Goal: Information Seeking & Learning: Learn about a topic

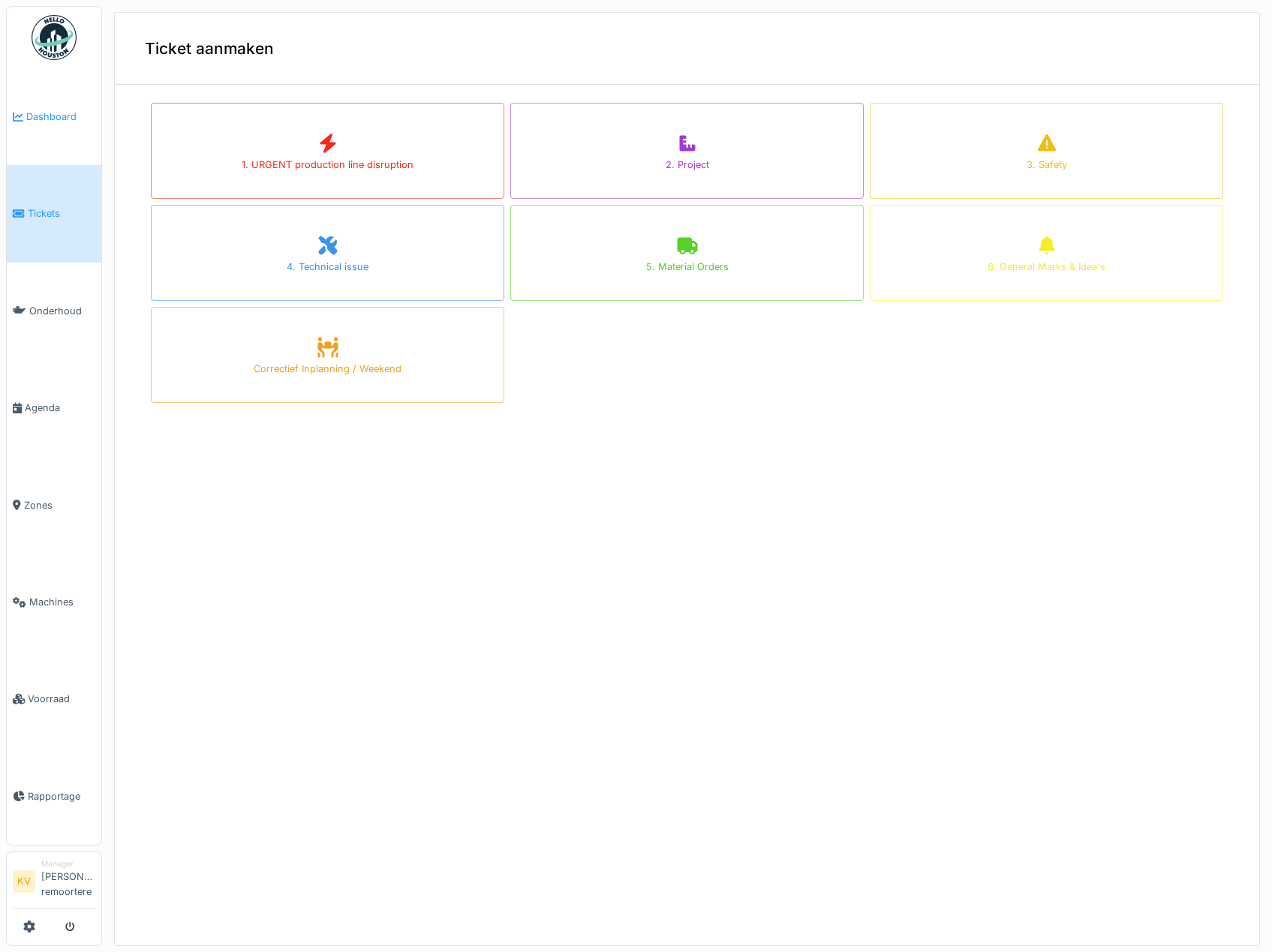
click at [58, 126] on link "Dashboard" at bounding box center [53, 117] width 94 height 97
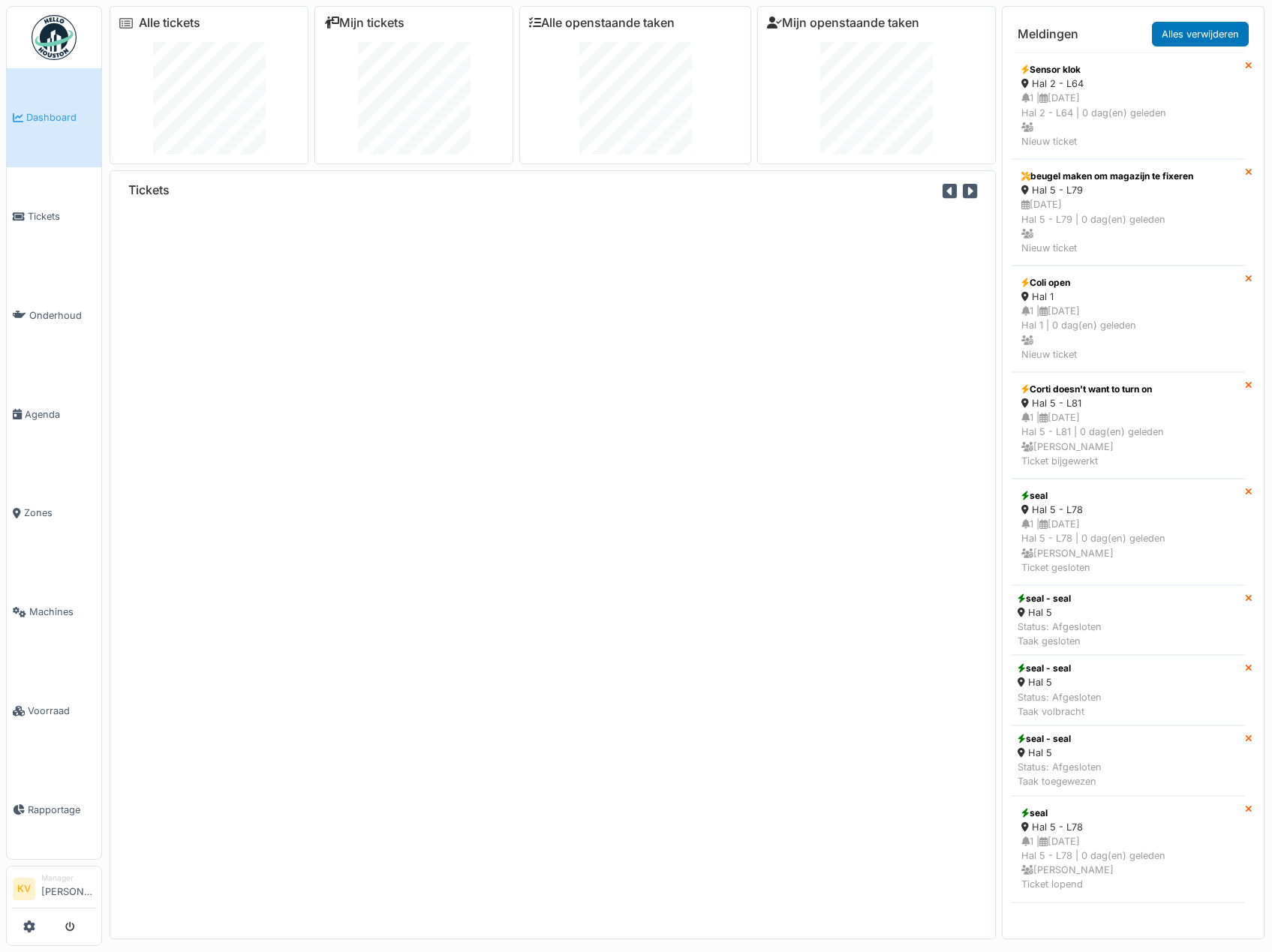
click at [63, 35] on img at bounding box center [54, 38] width 45 height 45
click at [65, 606] on span "Machines" at bounding box center [62, 612] width 66 height 14
click at [30, 605] on span "Machines" at bounding box center [62, 612] width 66 height 14
click at [34, 495] on link "Zones" at bounding box center [53, 513] width 94 height 99
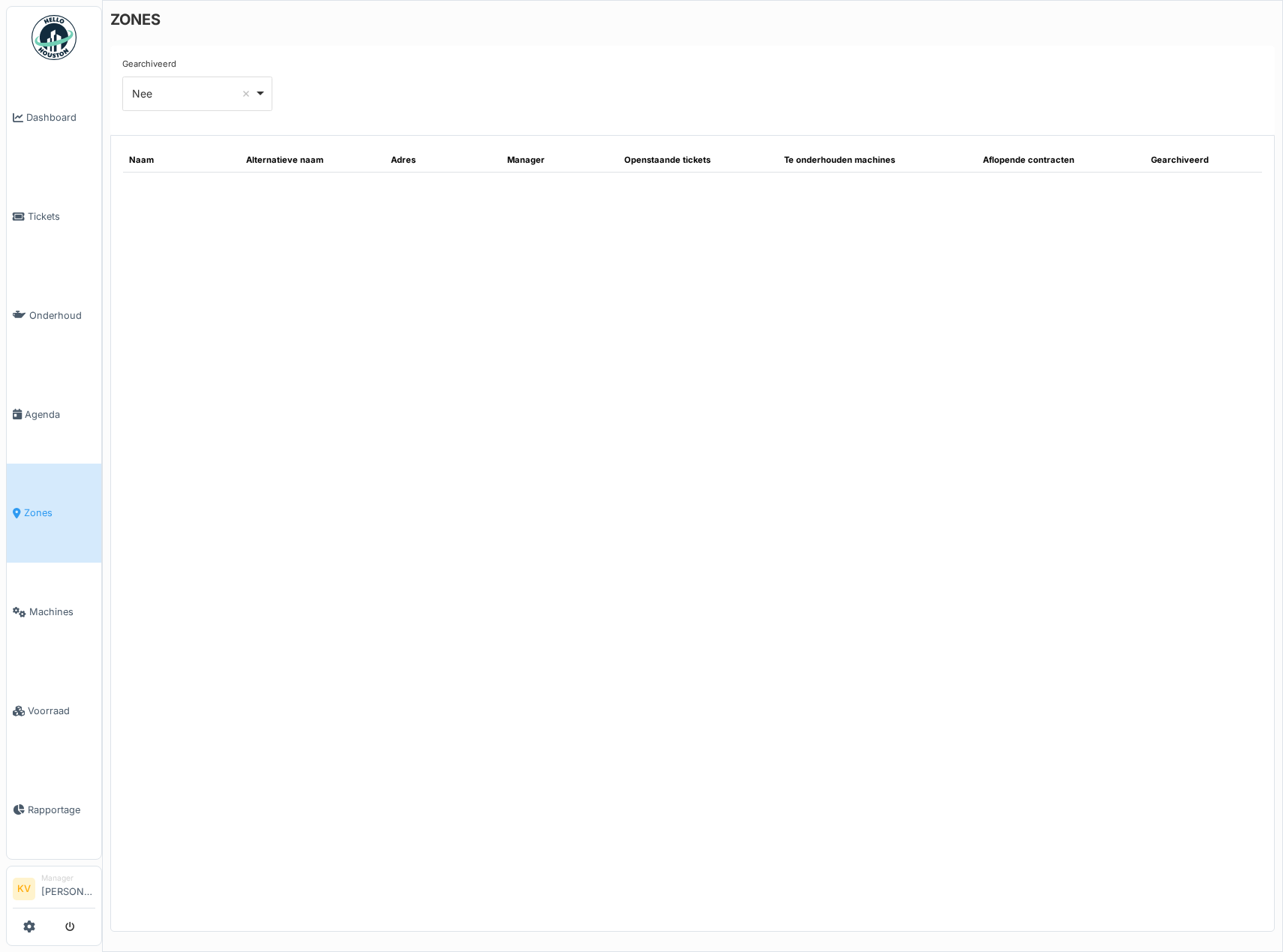
select select "***"
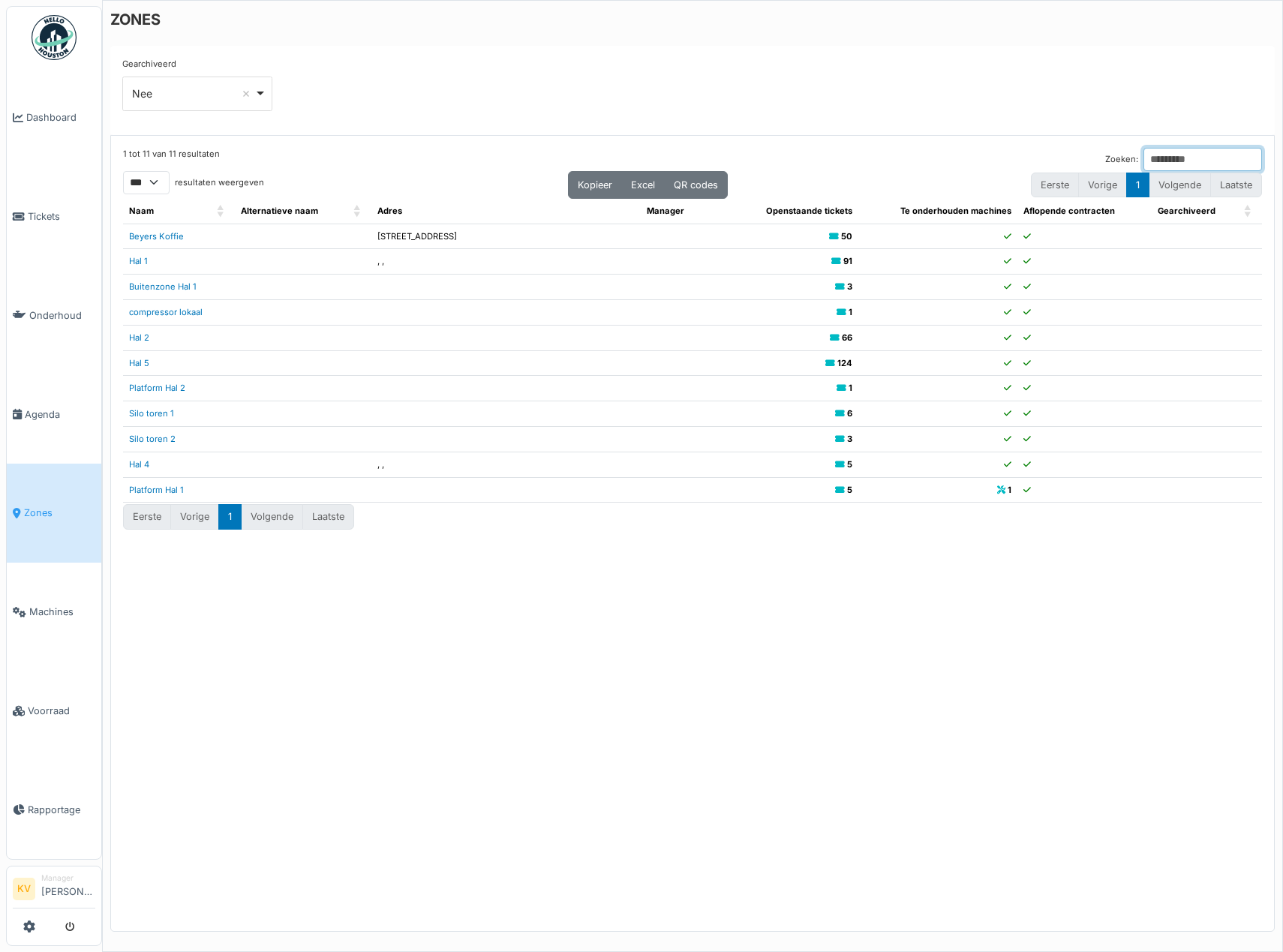
click at [1143, 155] on input "Zoeken:" at bounding box center [1202, 159] width 118 height 23
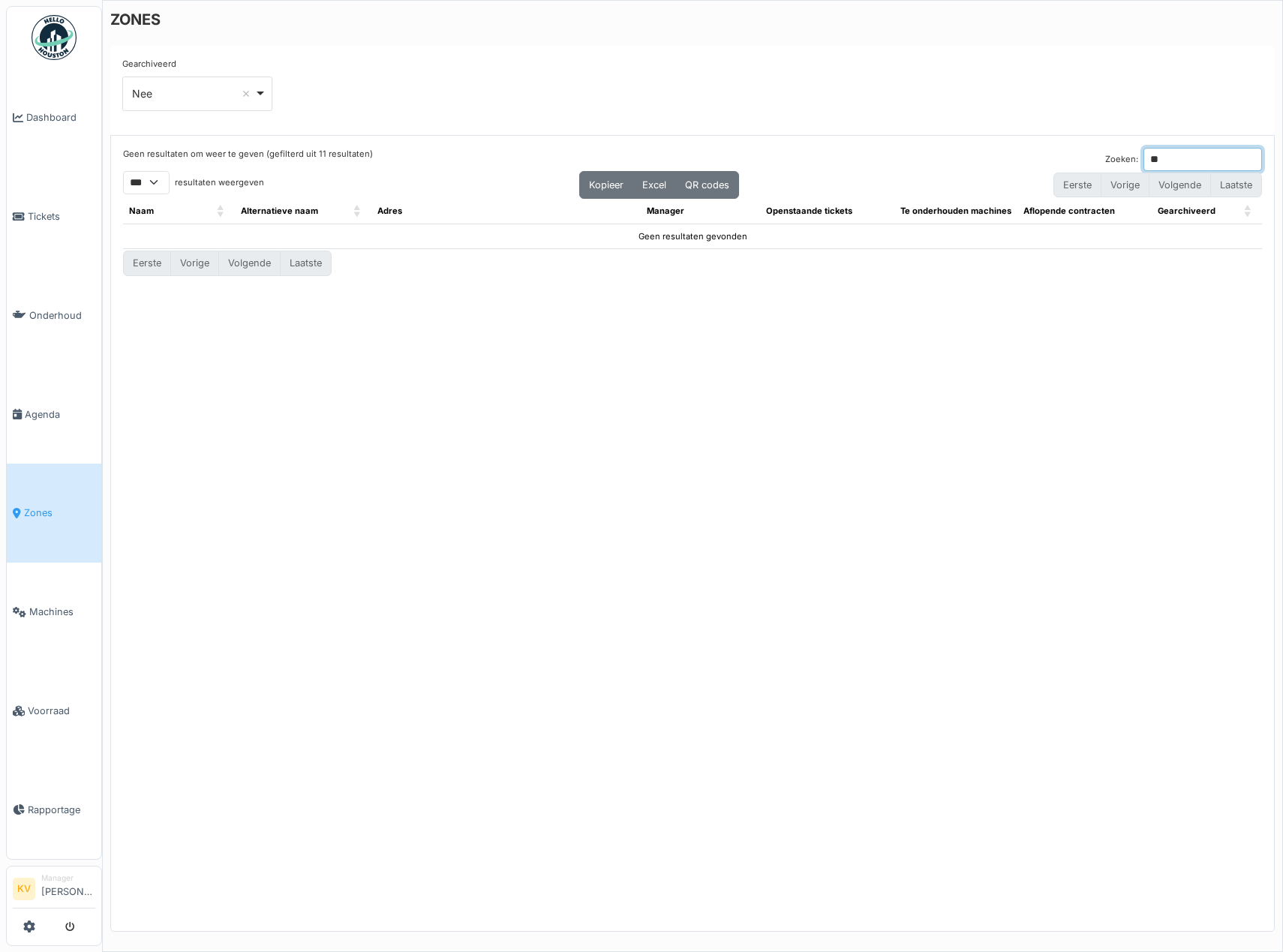
type input "*"
type input "**"
click at [54, 604] on span "Machines" at bounding box center [62, 612] width 66 height 14
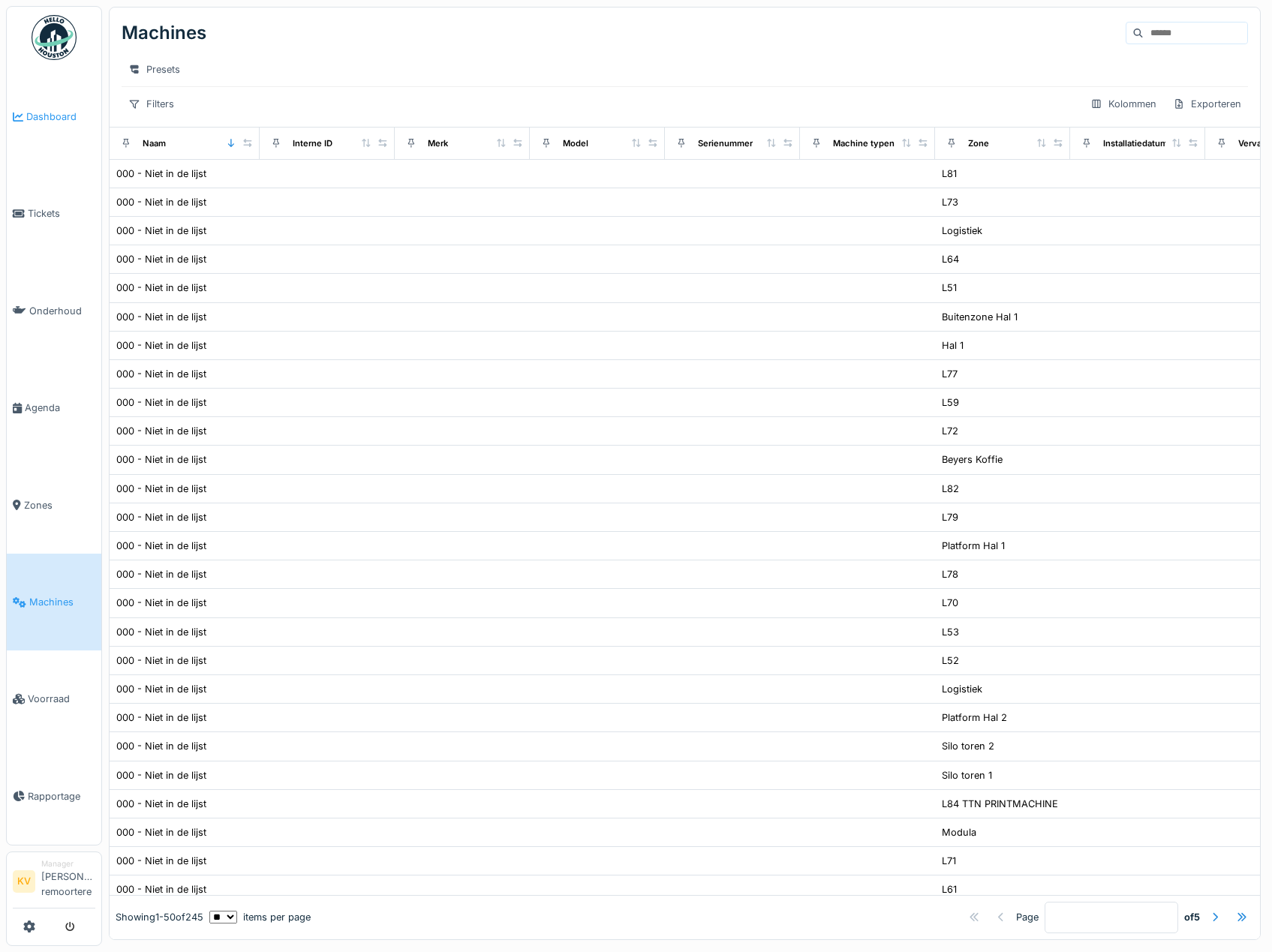
click at [10, 117] on link "Dashboard" at bounding box center [53, 117] width 94 height 97
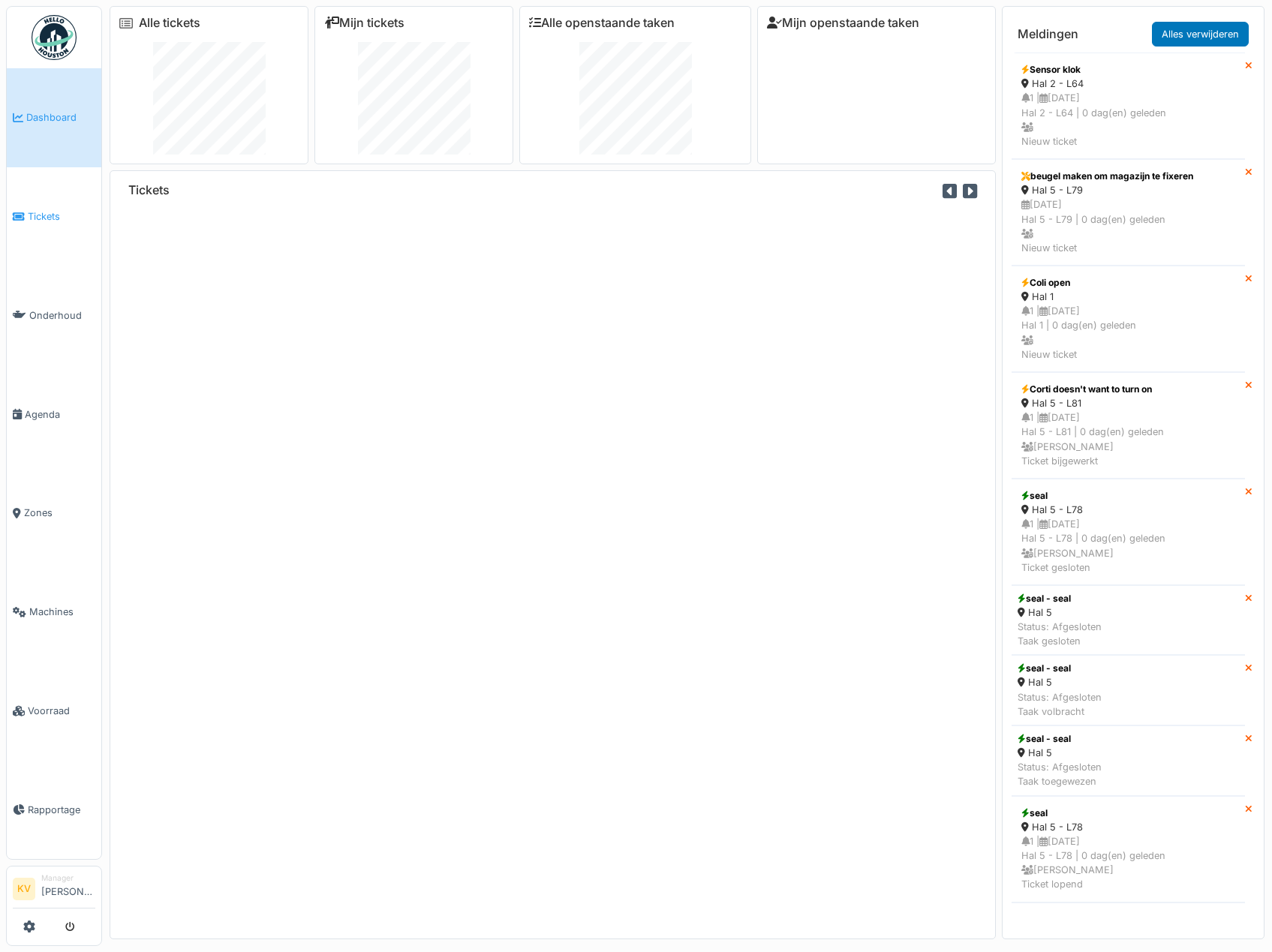
click at [62, 205] on link "Tickets" at bounding box center [53, 216] width 94 height 99
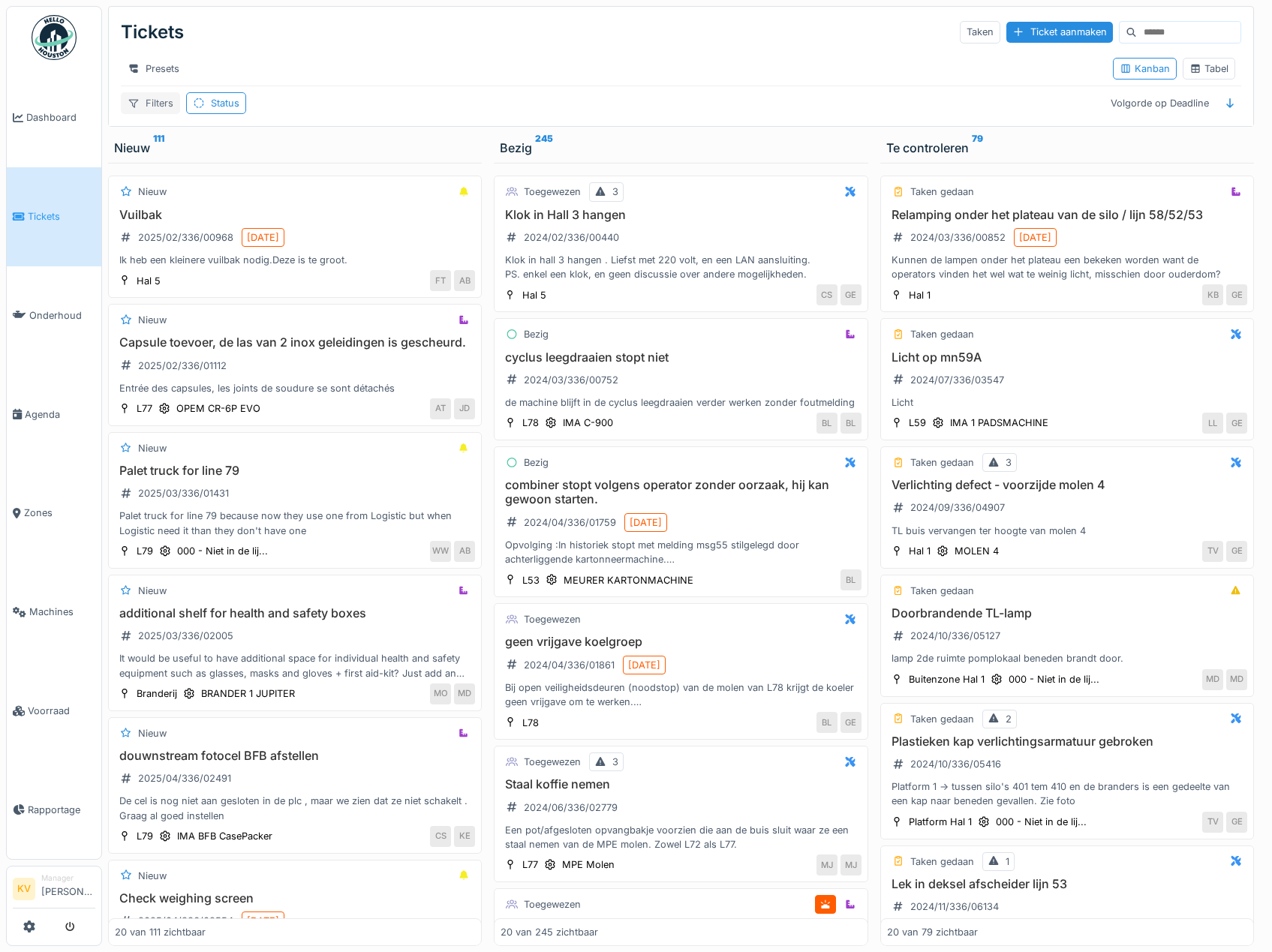
click at [150, 109] on div "Filters" at bounding box center [151, 103] width 60 height 22
click at [236, 66] on div "Presets" at bounding box center [610, 68] width 980 height 22
click at [142, 112] on div "Filters" at bounding box center [151, 103] width 60 height 22
type input "**"
click at [371, 85] on div "Presets Kanban Tabel" at bounding box center [680, 68] width 1120 height 34
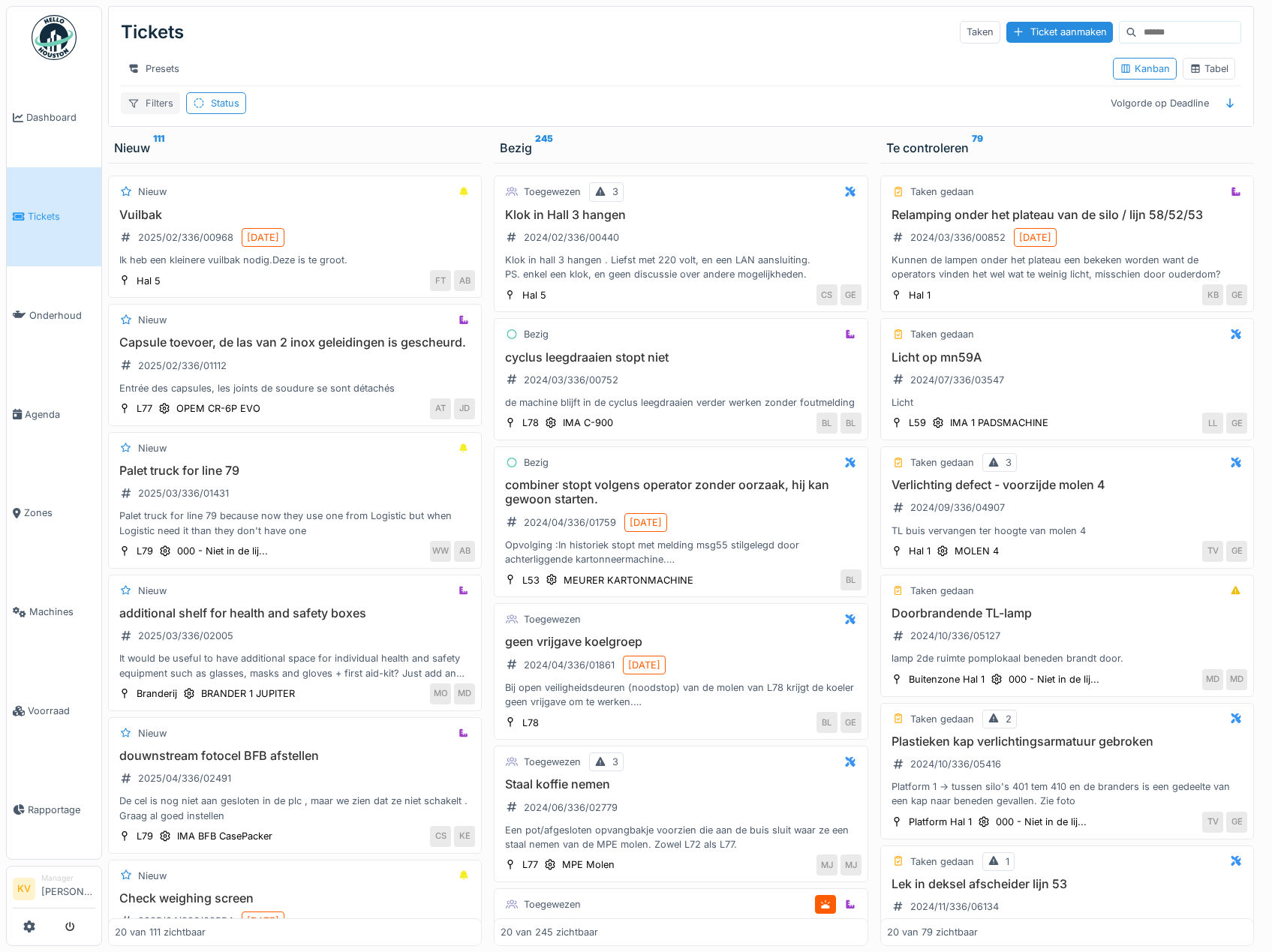
click at [153, 114] on div "Filters" at bounding box center [151, 103] width 60 height 22
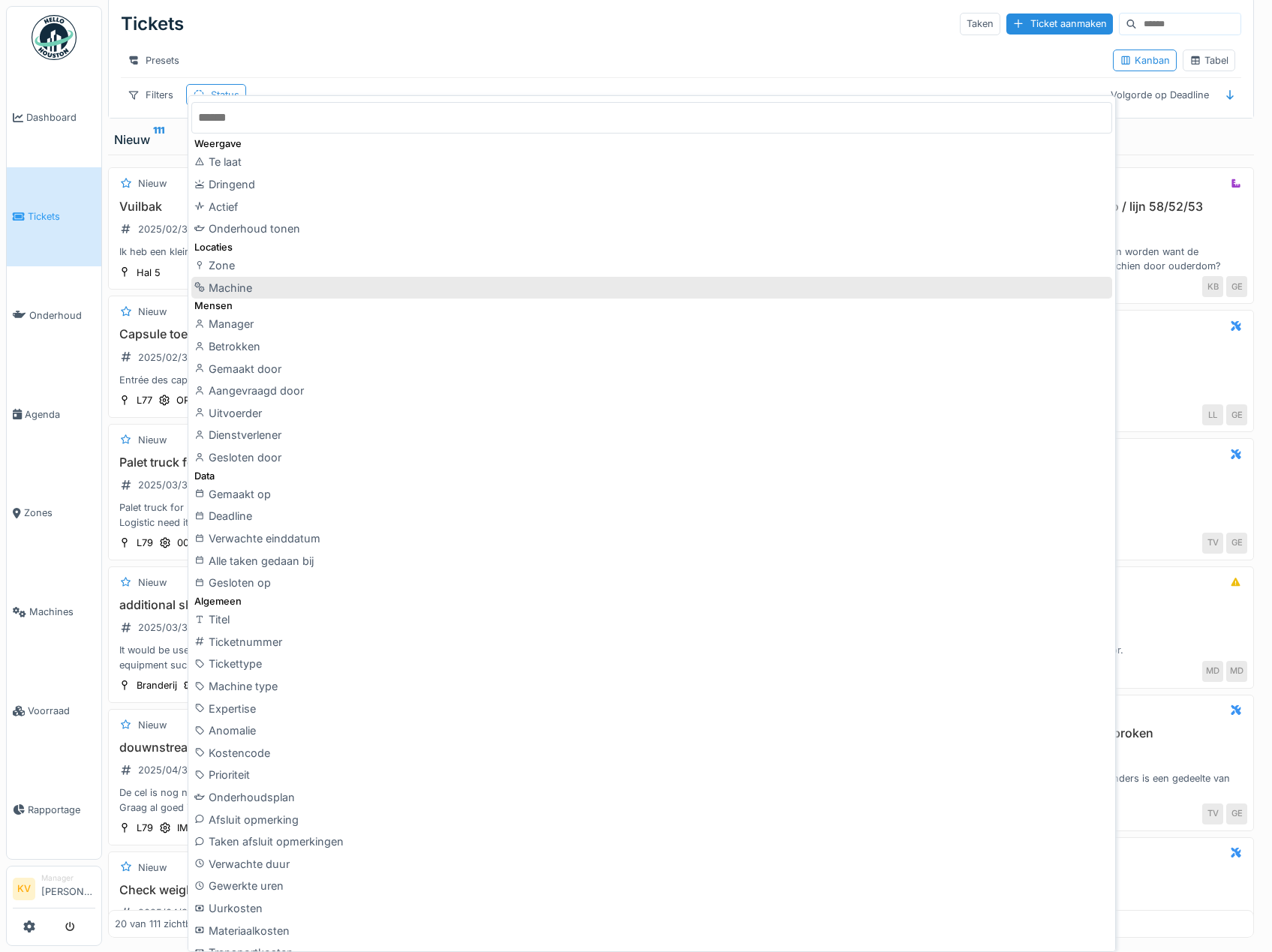
click at [246, 283] on div "Machine" at bounding box center [651, 288] width 920 height 23
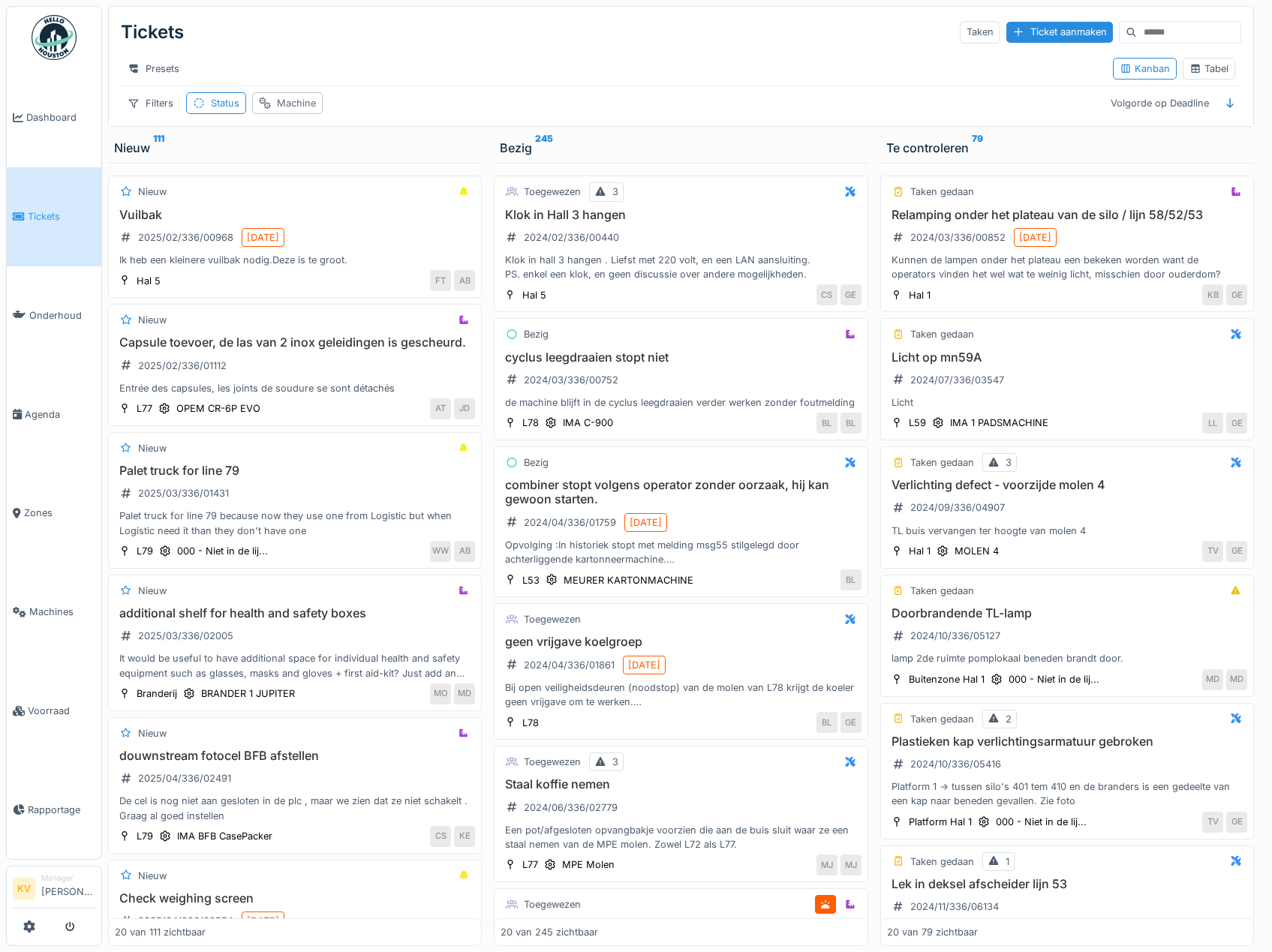
click at [281, 99] on div "Machine" at bounding box center [296, 103] width 39 height 14
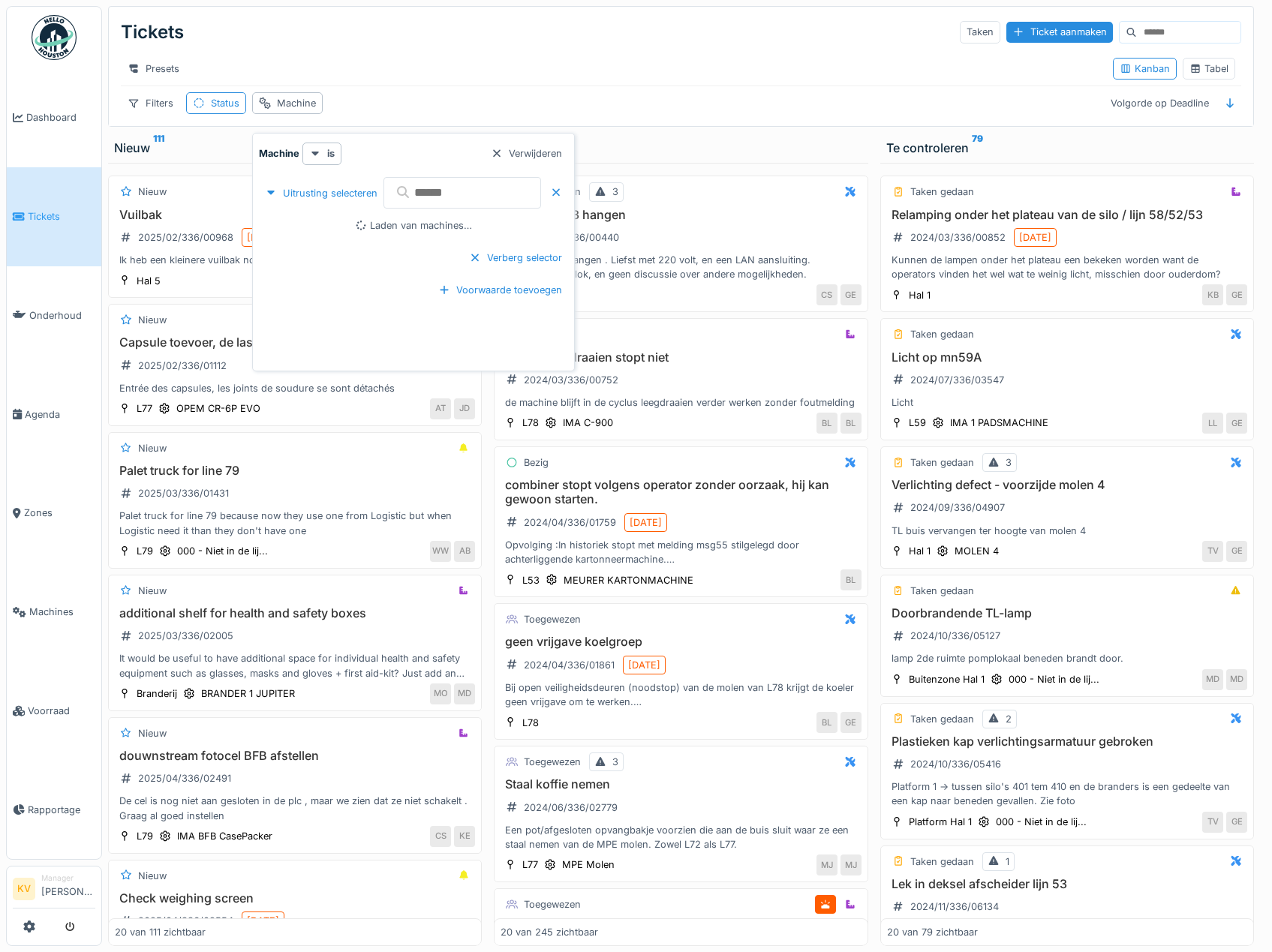
click at [454, 183] on input "text" at bounding box center [462, 192] width 158 height 31
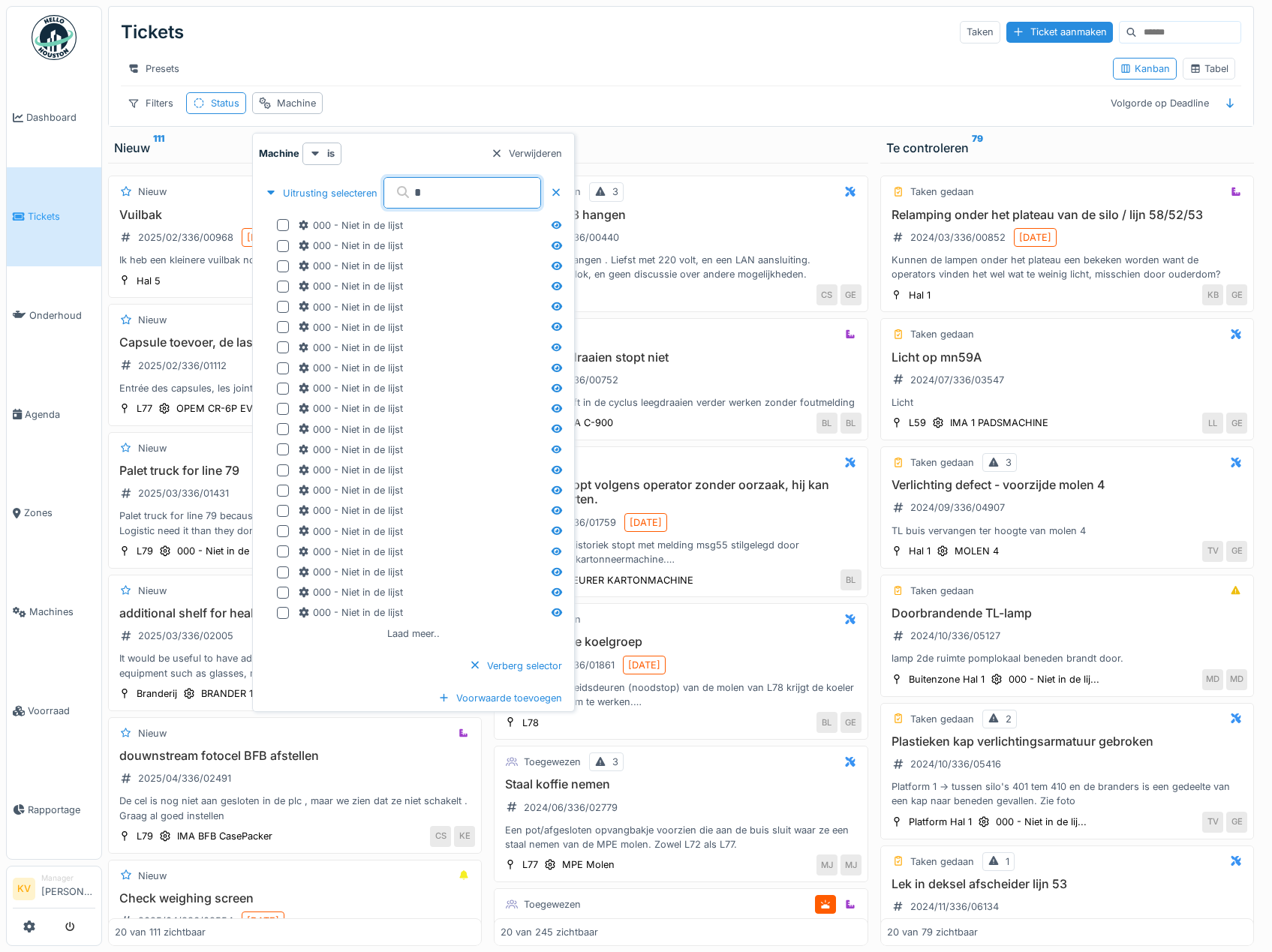
type input "**"
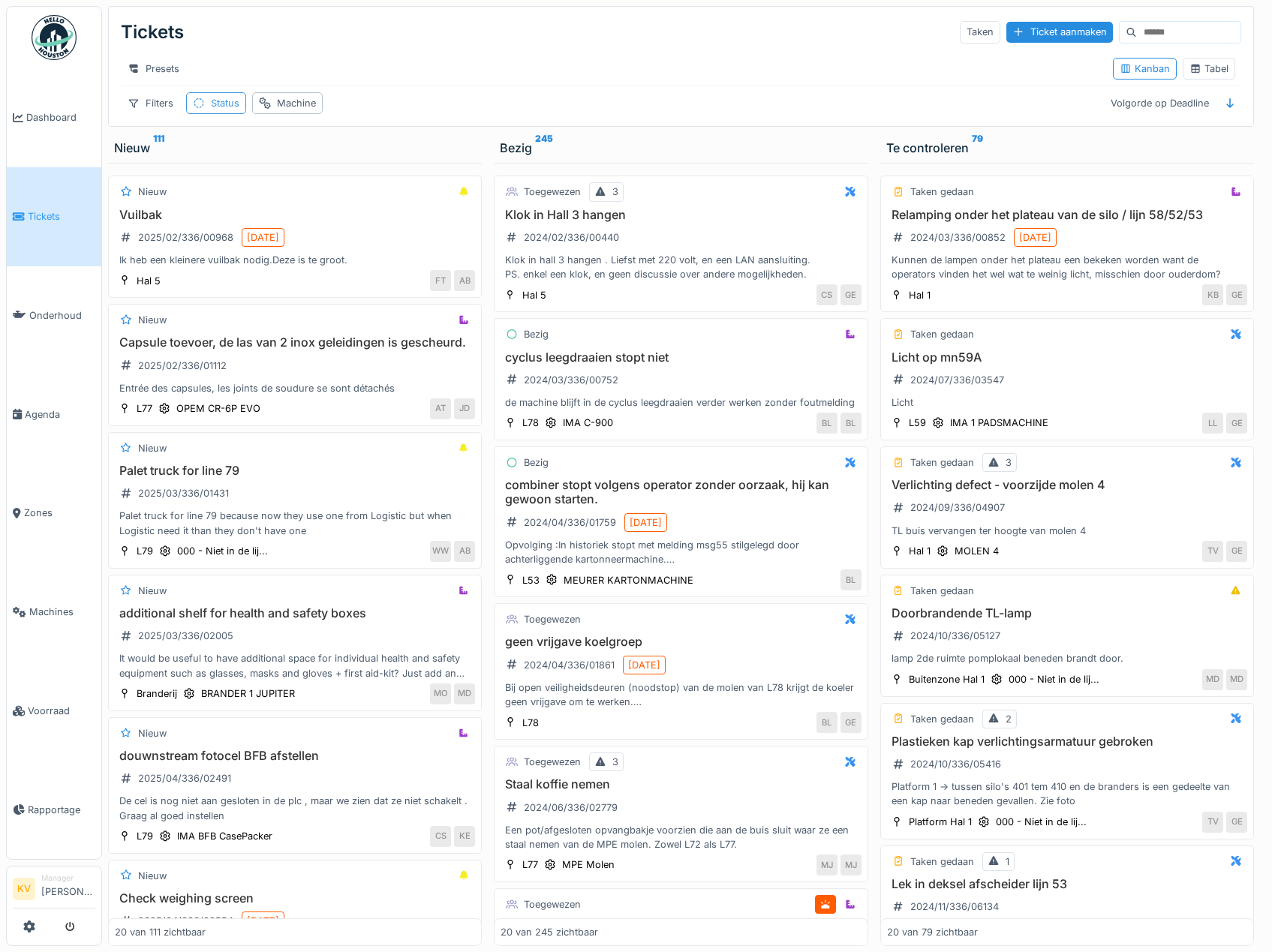
click at [197, 100] on icon at bounding box center [198, 103] width 12 height 10
click at [307, 178] on div "Status" at bounding box center [258, 186] width 116 height 17
click at [142, 114] on div "Filters" at bounding box center [151, 103] width 60 height 22
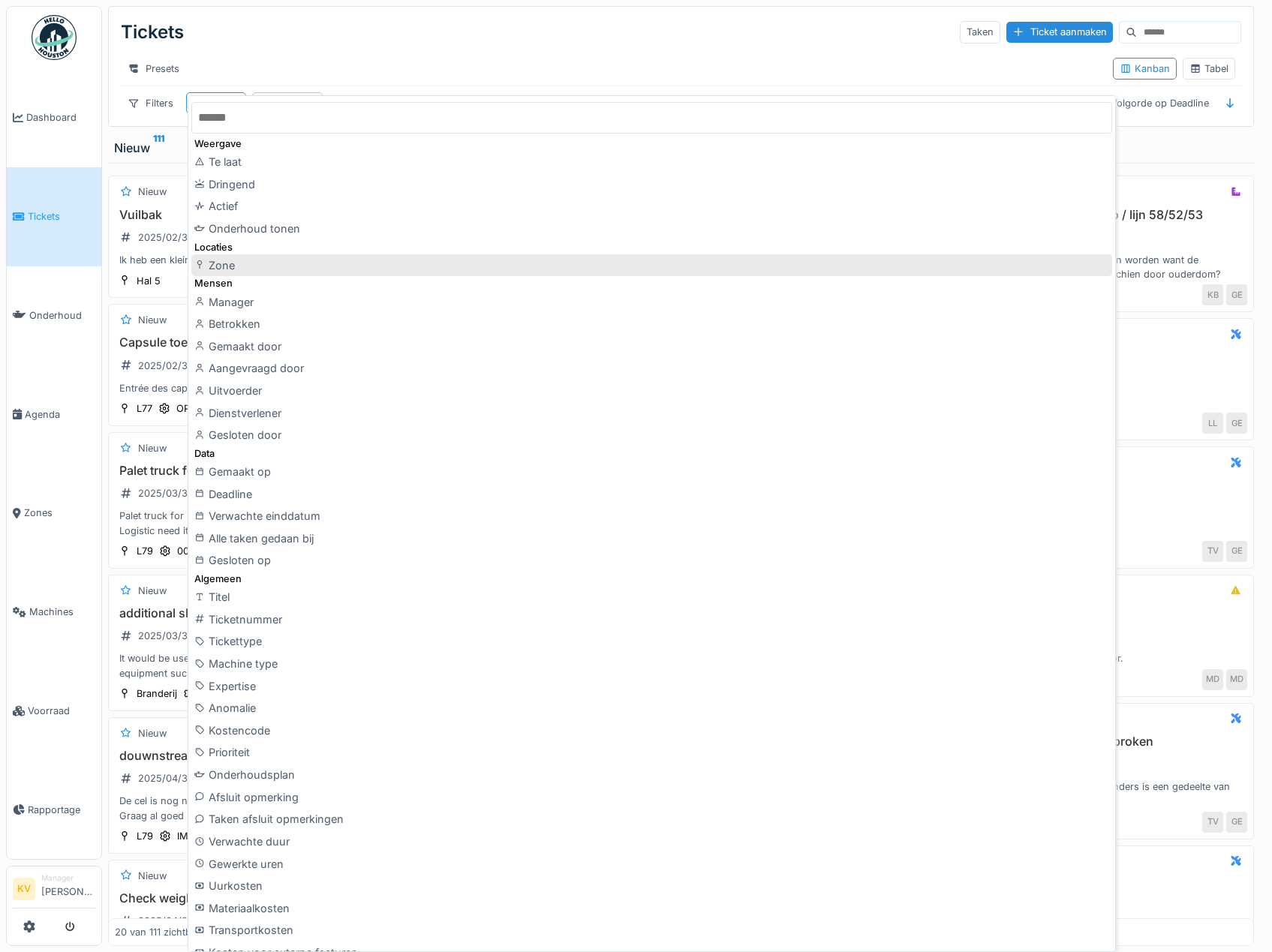
click at [301, 266] on div "Zone" at bounding box center [651, 266] width 920 height 23
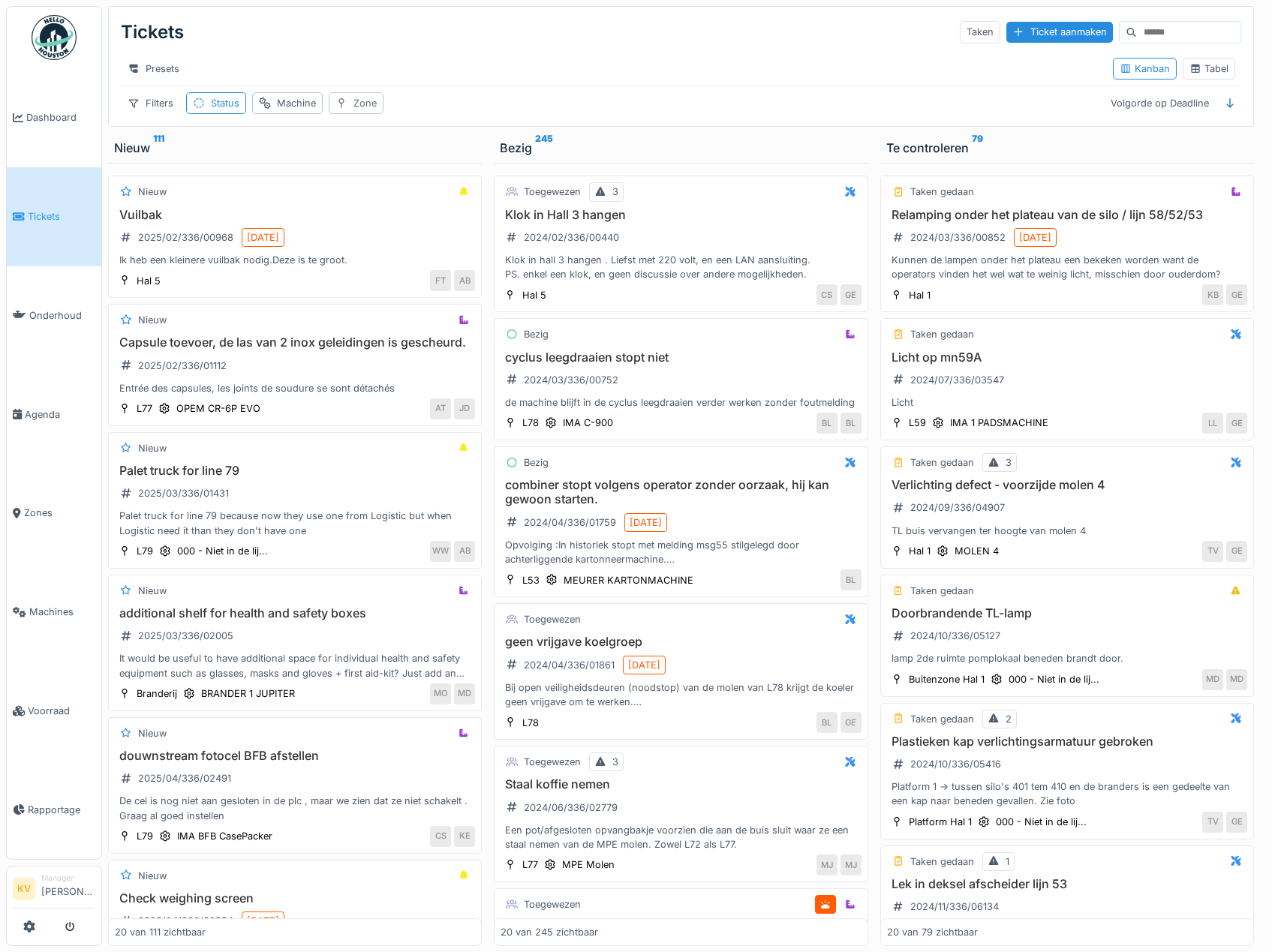
click at [353, 110] on div "Zone" at bounding box center [365, 103] width 23 height 14
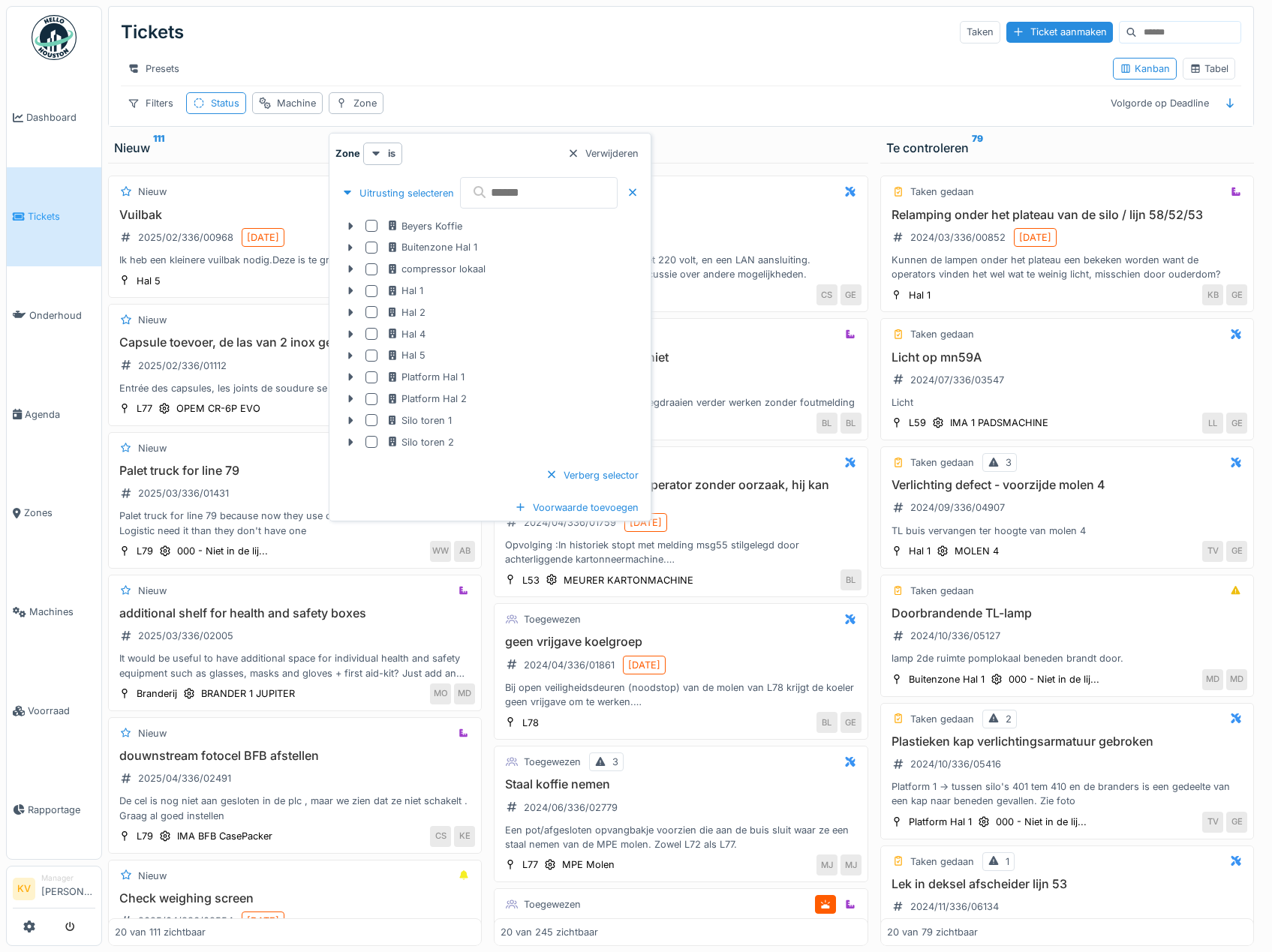
click at [535, 196] on input "text" at bounding box center [539, 192] width 158 height 31
click at [349, 312] on icon at bounding box center [351, 312] width 5 height 7
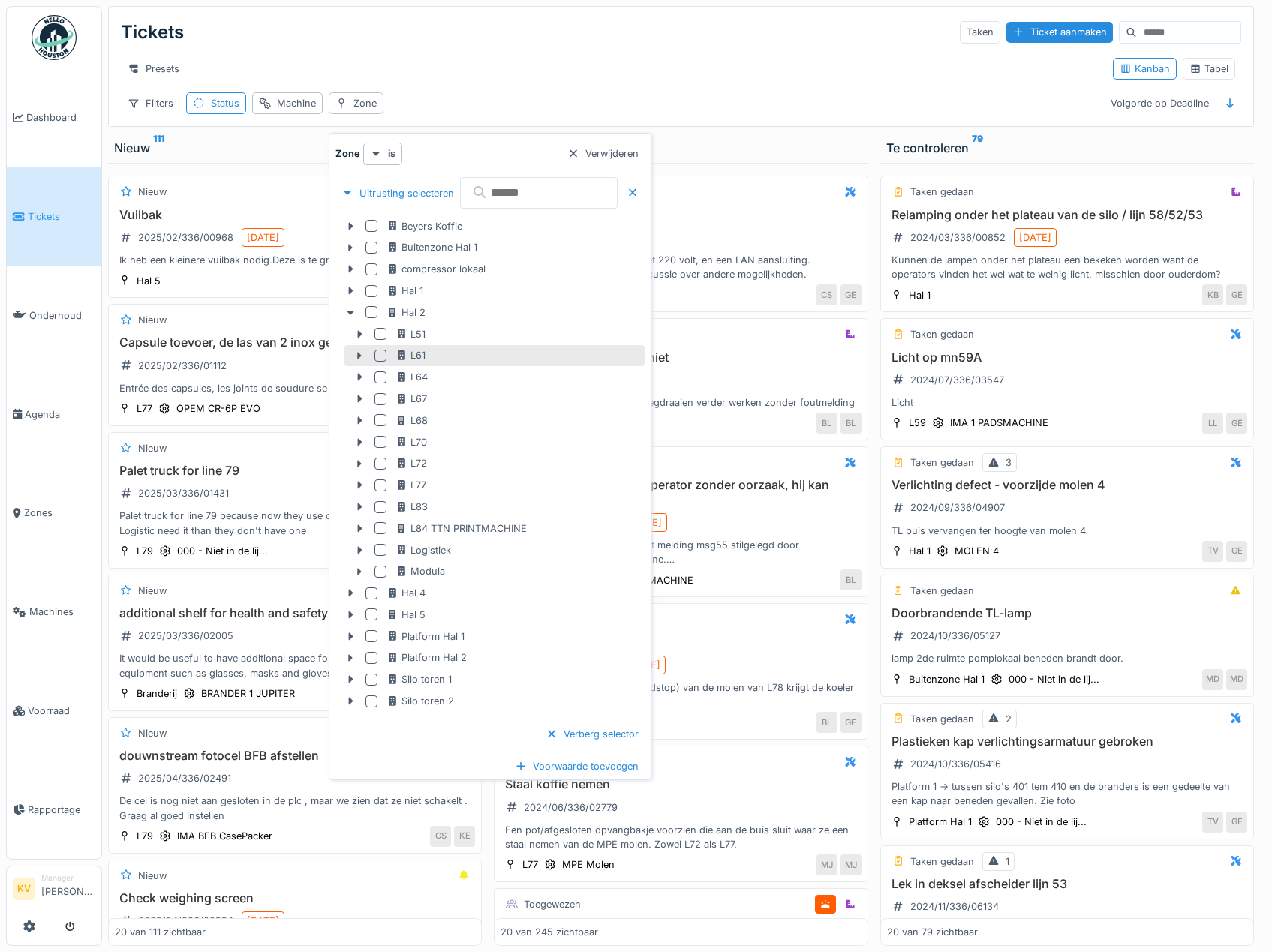
click at [379, 354] on div at bounding box center [380, 355] width 12 height 12
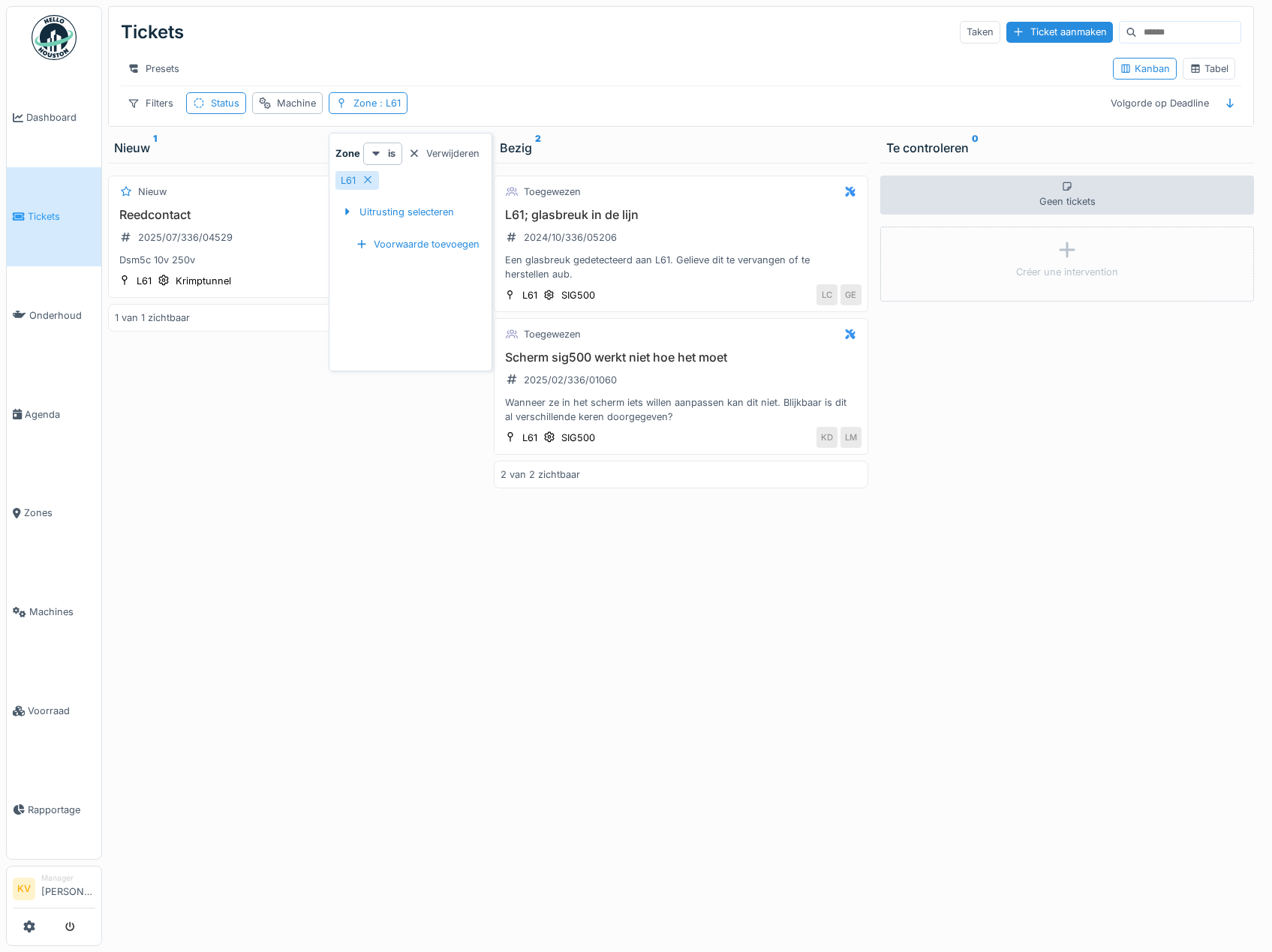
click at [379, 602] on div "Nieuw Reedcontact 2025/07/336/04529 Dsm5c 10v 250v L61 Krimptunnel KE AB 1 van …" at bounding box center [295, 554] width 374 height 783
click at [673, 418] on div "Wanneer ze in het scherm iets willen aanpassen kan dit niet. Blijkbaar is dit a…" at bounding box center [680, 409] width 360 height 28
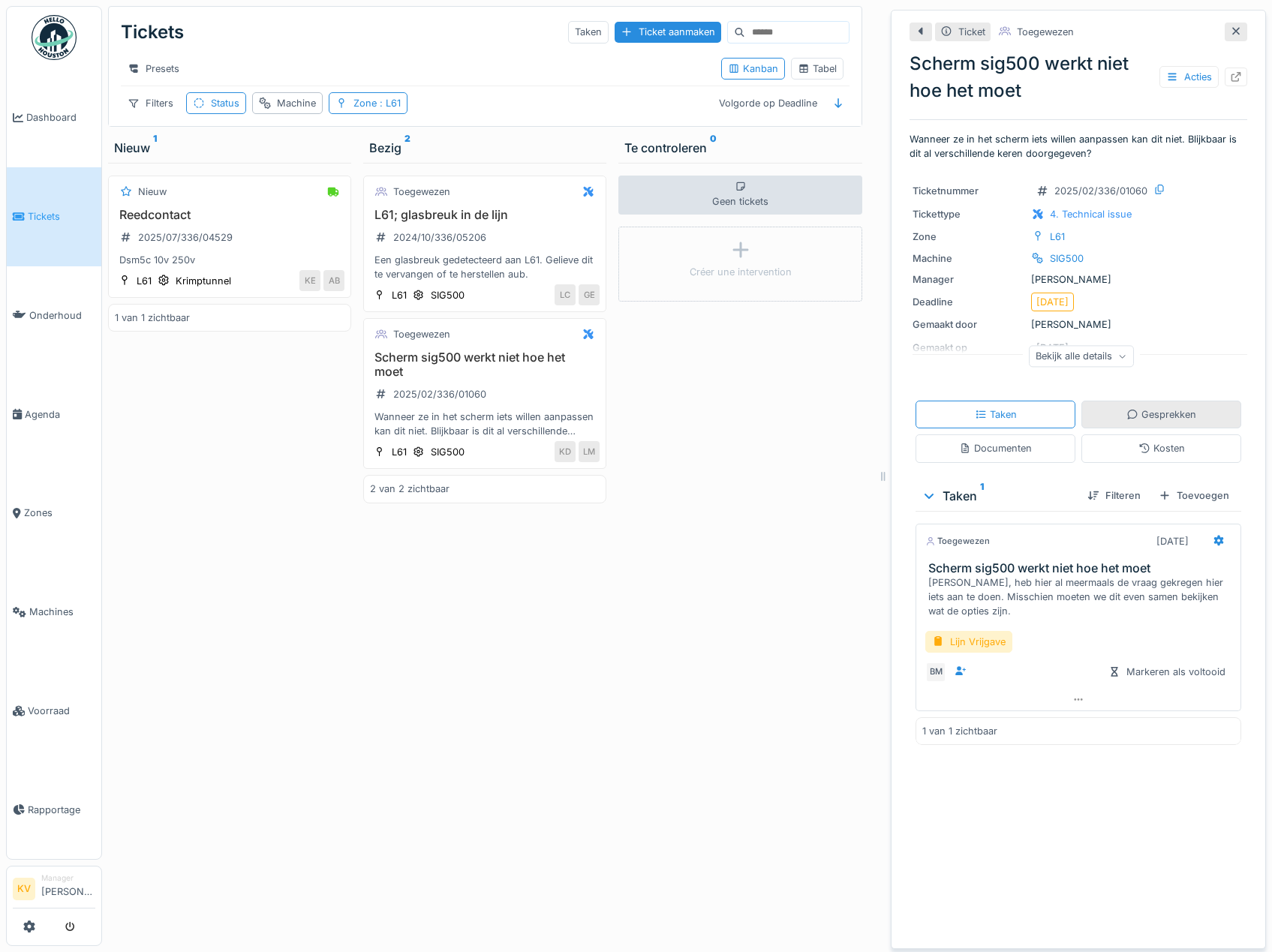
click at [1126, 418] on icon at bounding box center [1132, 414] width 12 height 10
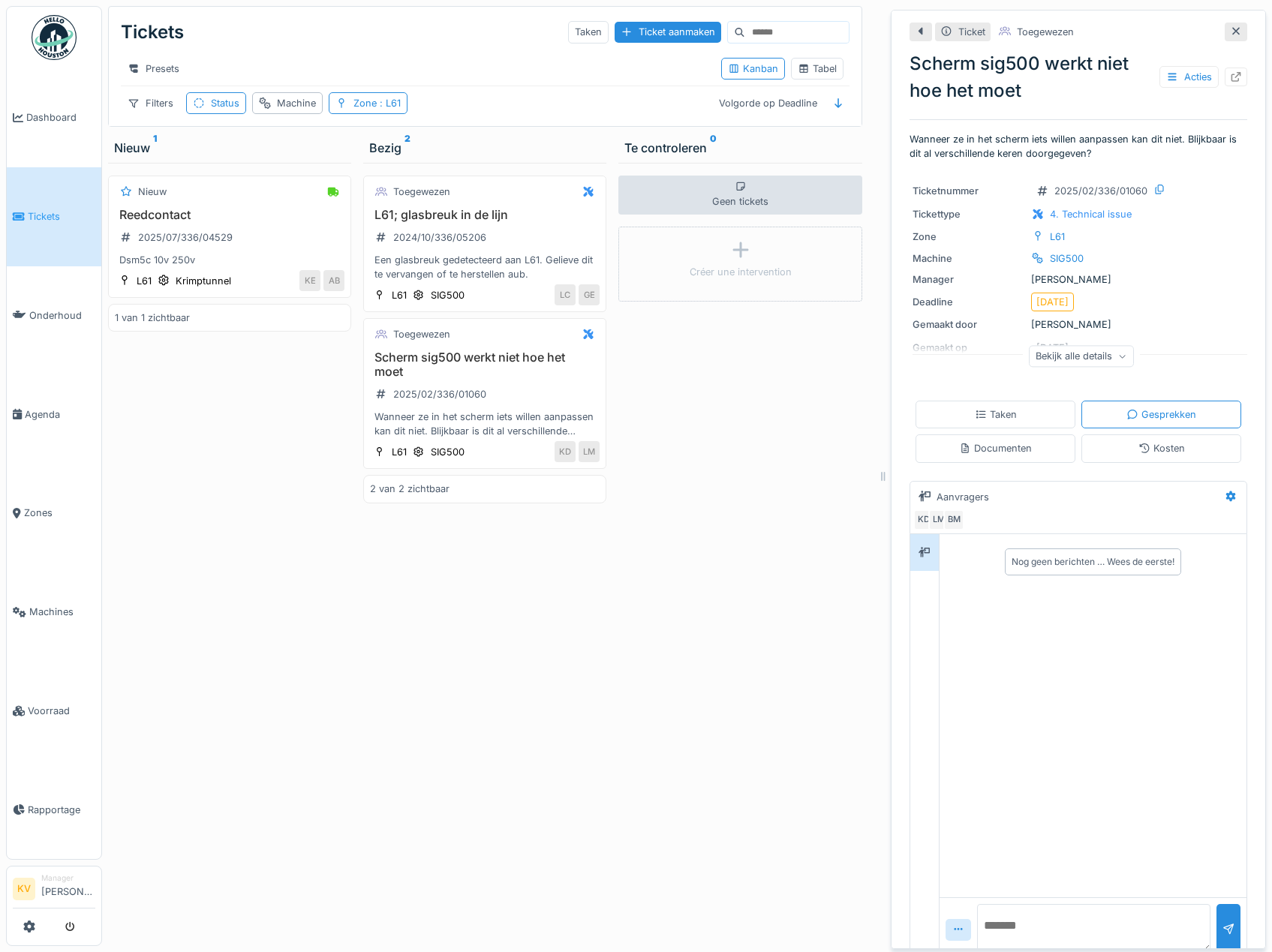
click at [1009, 920] on textarea at bounding box center [1093, 928] width 233 height 48
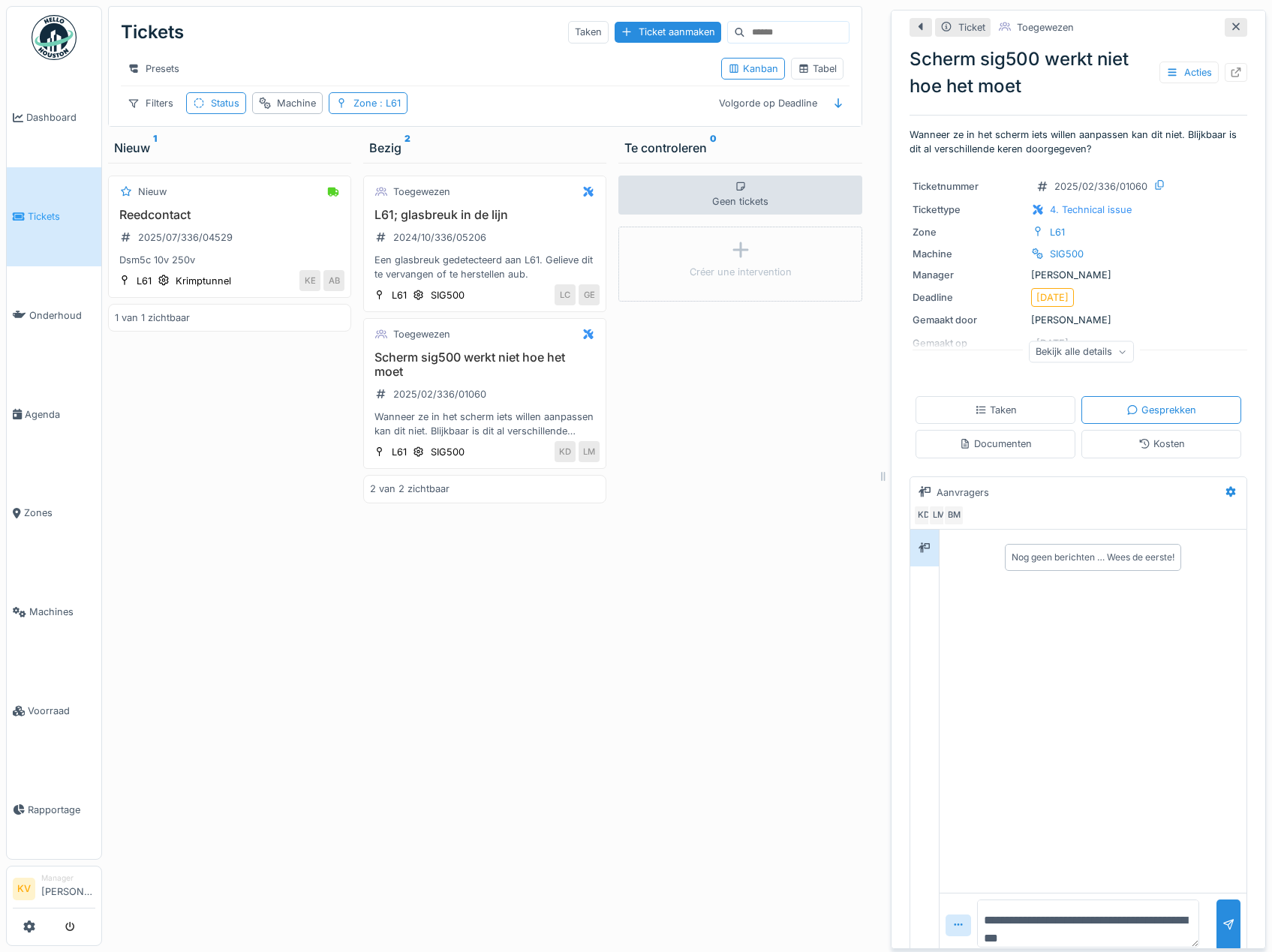
type textarea "**********"
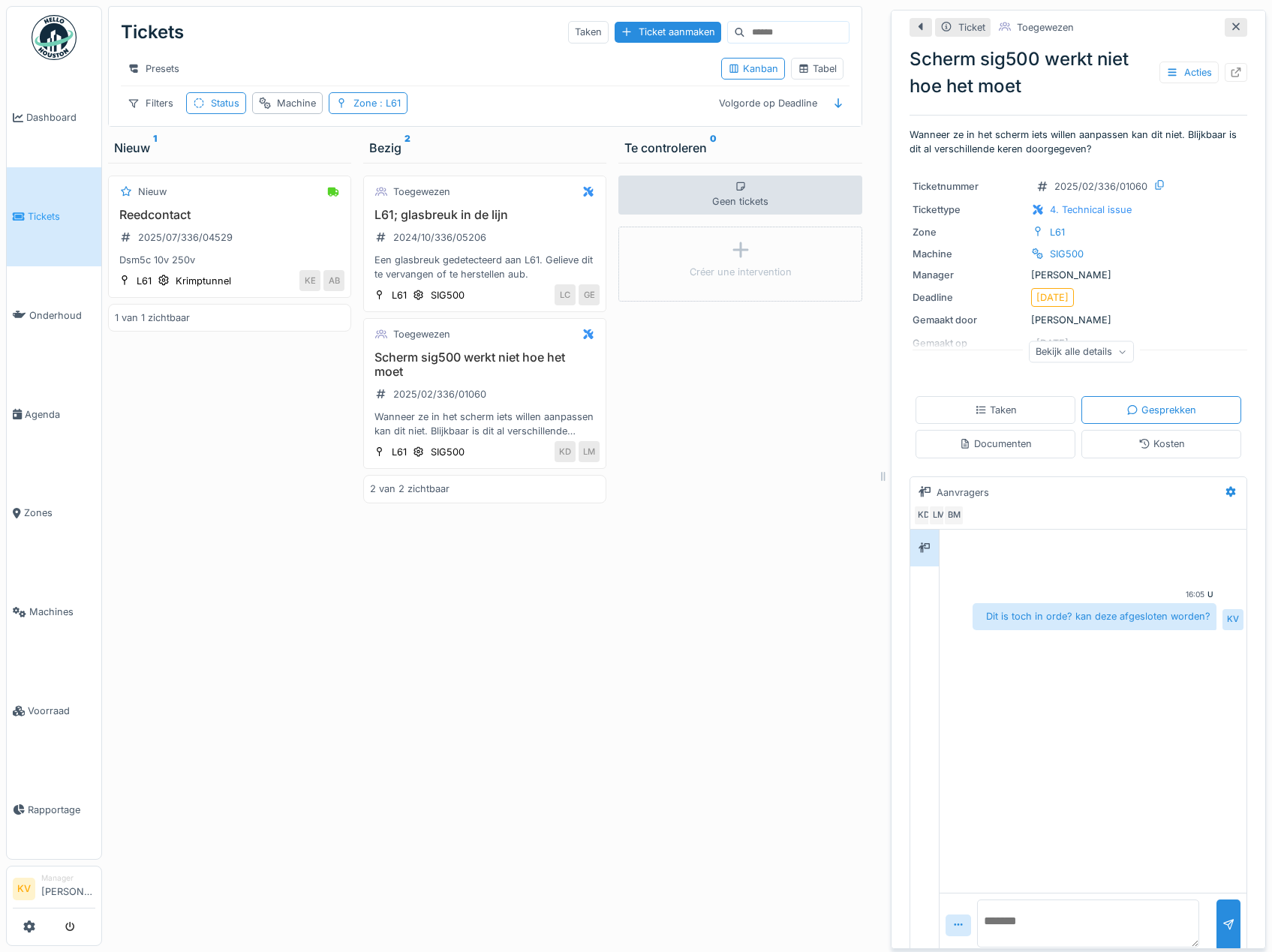
click at [769, 532] on div "Geen tickets Créer une intervention" at bounding box center [740, 554] width 243 height 783
click at [1232, 23] on icon at bounding box center [1235, 27] width 7 height 7
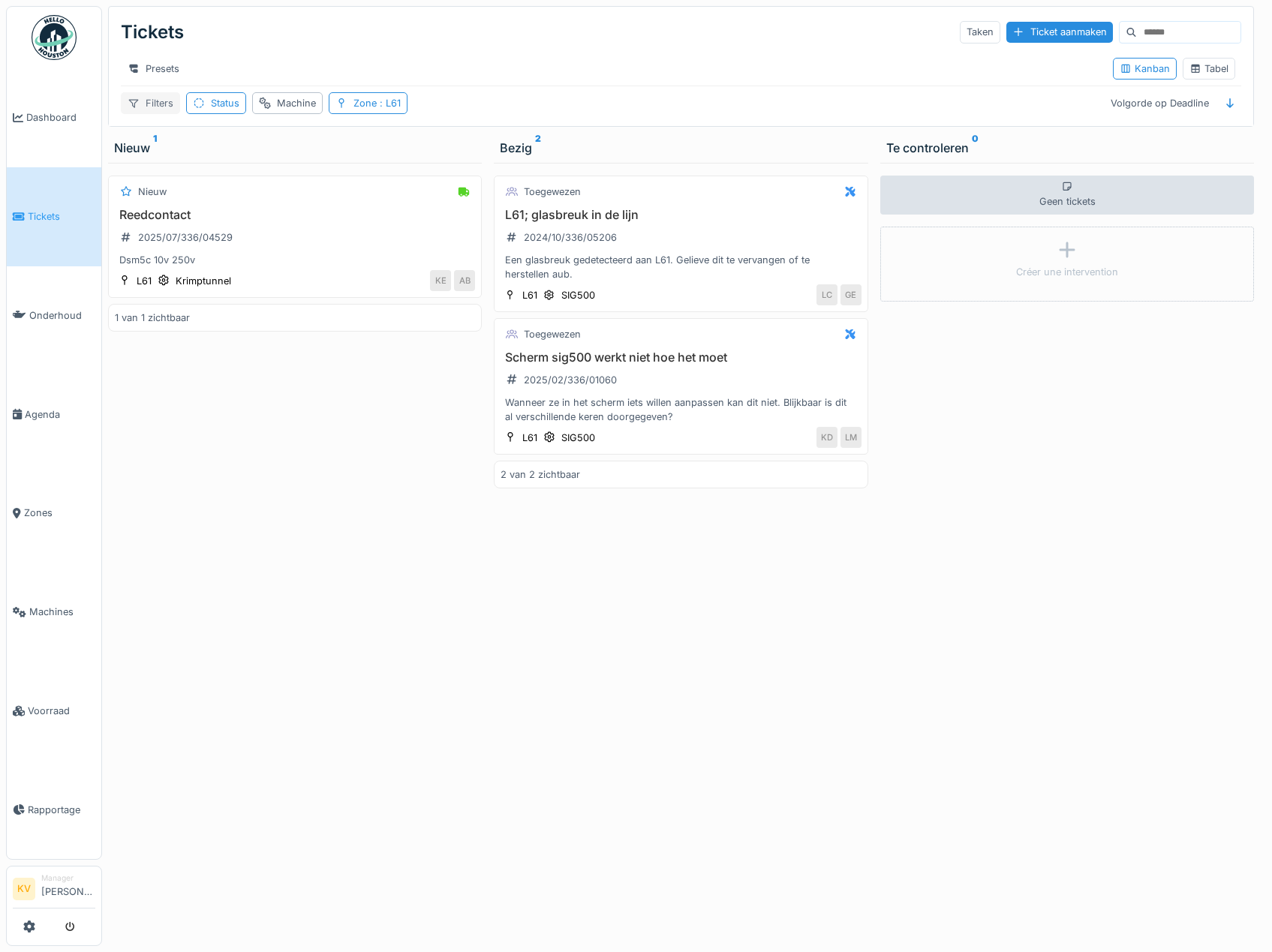
click at [154, 98] on div "Filters" at bounding box center [151, 103] width 60 height 22
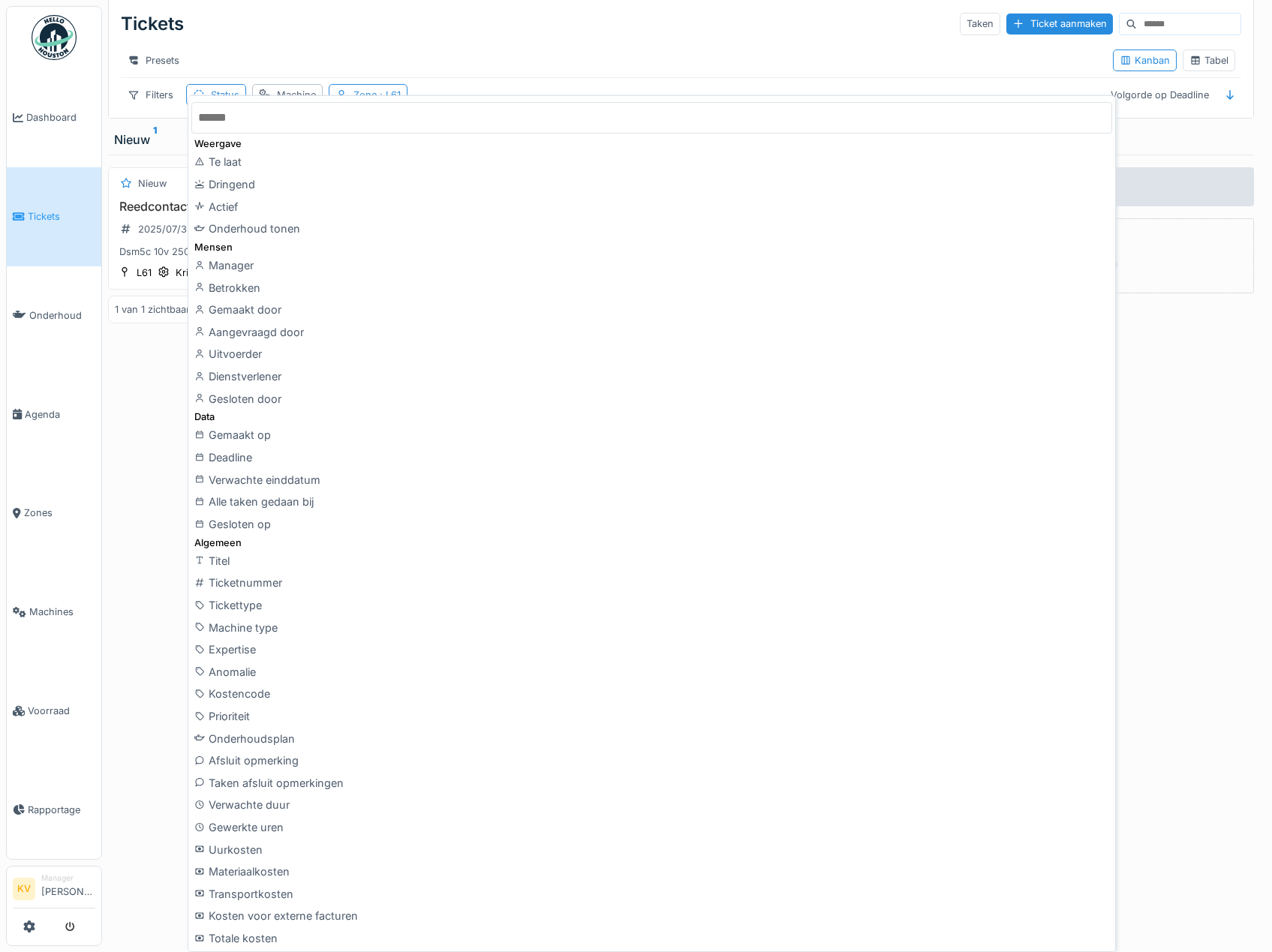
click at [178, 391] on div "Nieuw Reedcontact 2025/07/336/04529 Dsm5c 10v 250v L61 Krimptunnel KE AB 1 van …" at bounding box center [295, 546] width 374 height 783
